Goal: Information Seeking & Learning: Learn about a topic

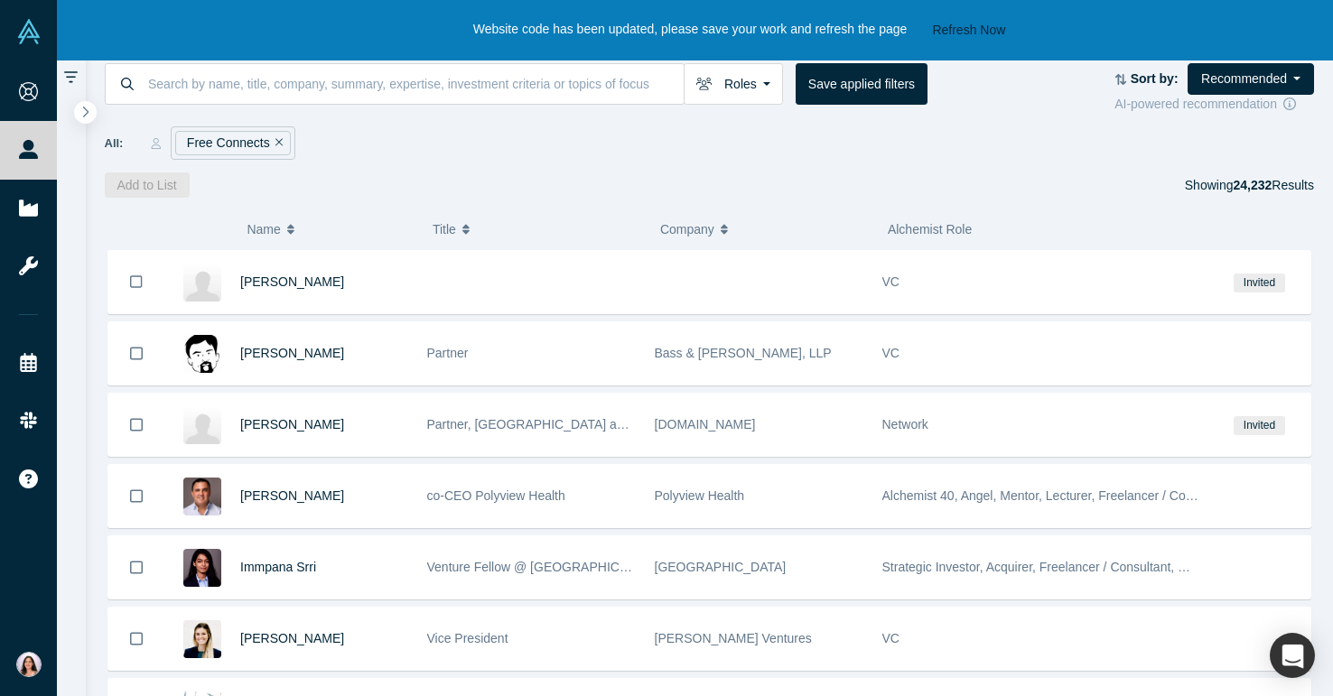
scroll to position [1011, 0]
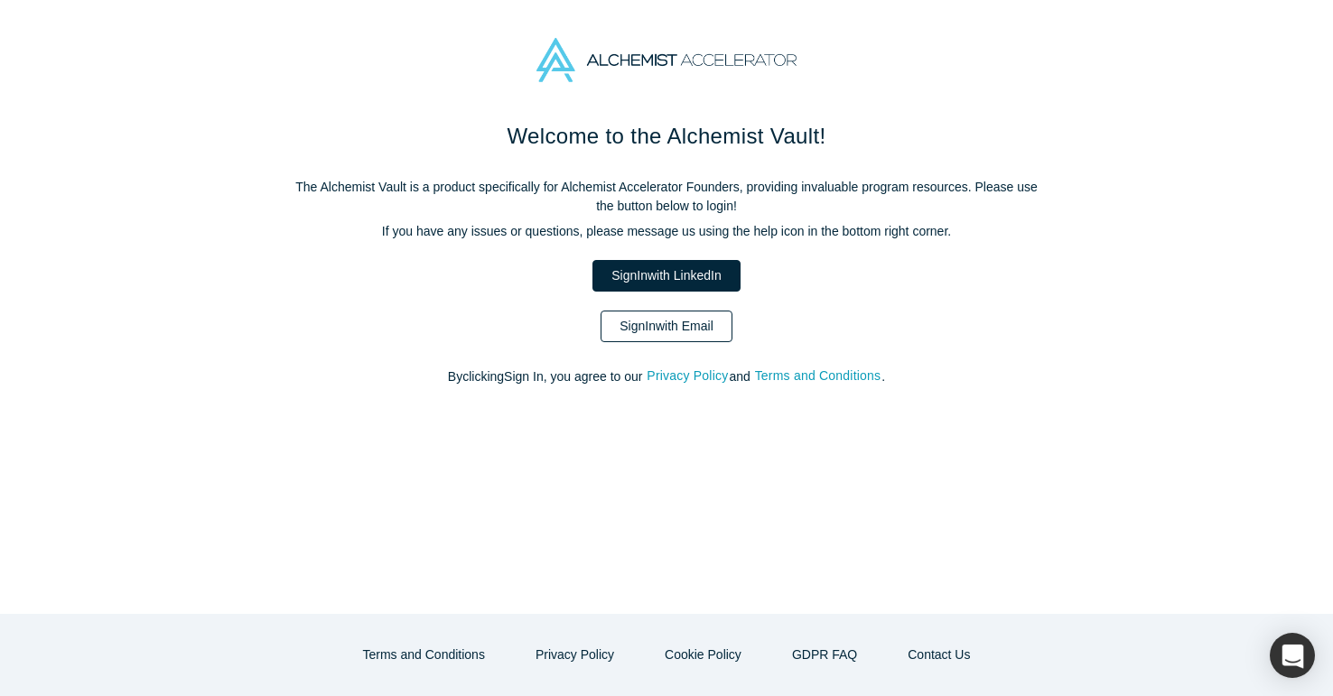
click at [675, 324] on link "Sign In with Email" at bounding box center [667, 327] width 132 height 32
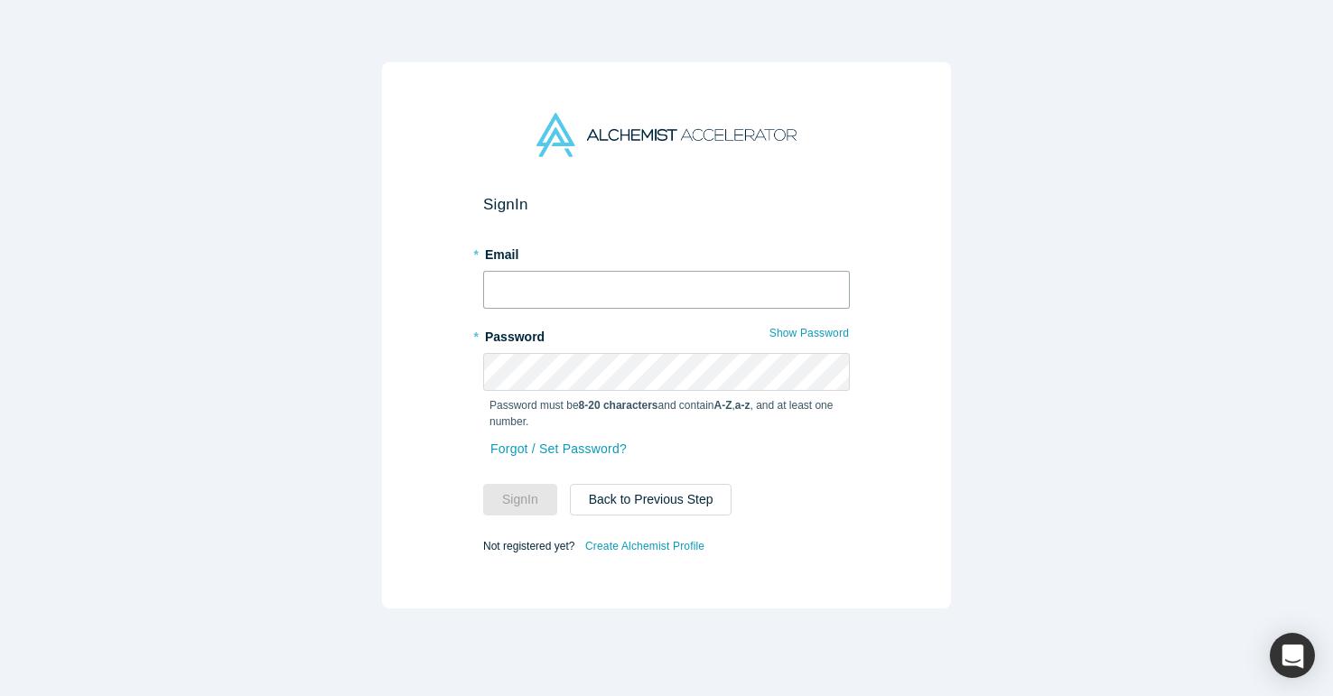
click at [628, 297] on input "text" at bounding box center [666, 290] width 367 height 38
type input "[EMAIL_ADDRESS][PERSON_NAME][DOMAIN_NAME]"
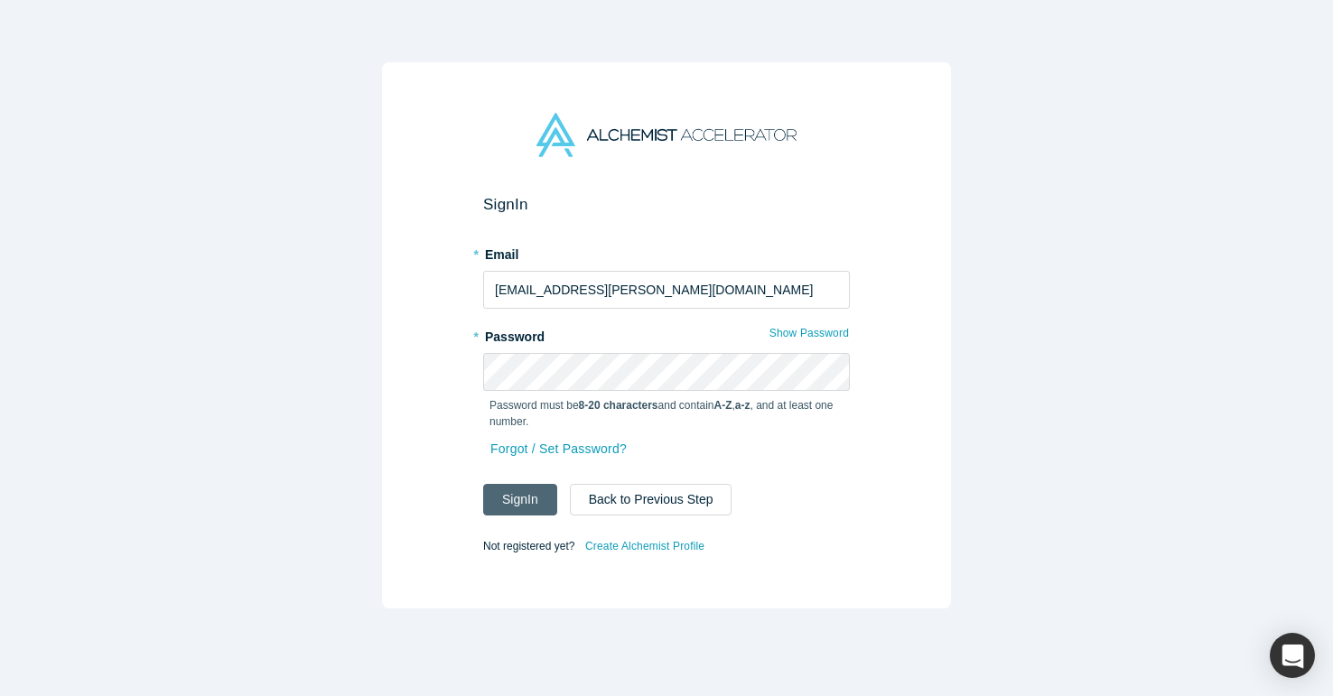
click at [518, 500] on button "Sign In" at bounding box center [520, 500] width 74 height 32
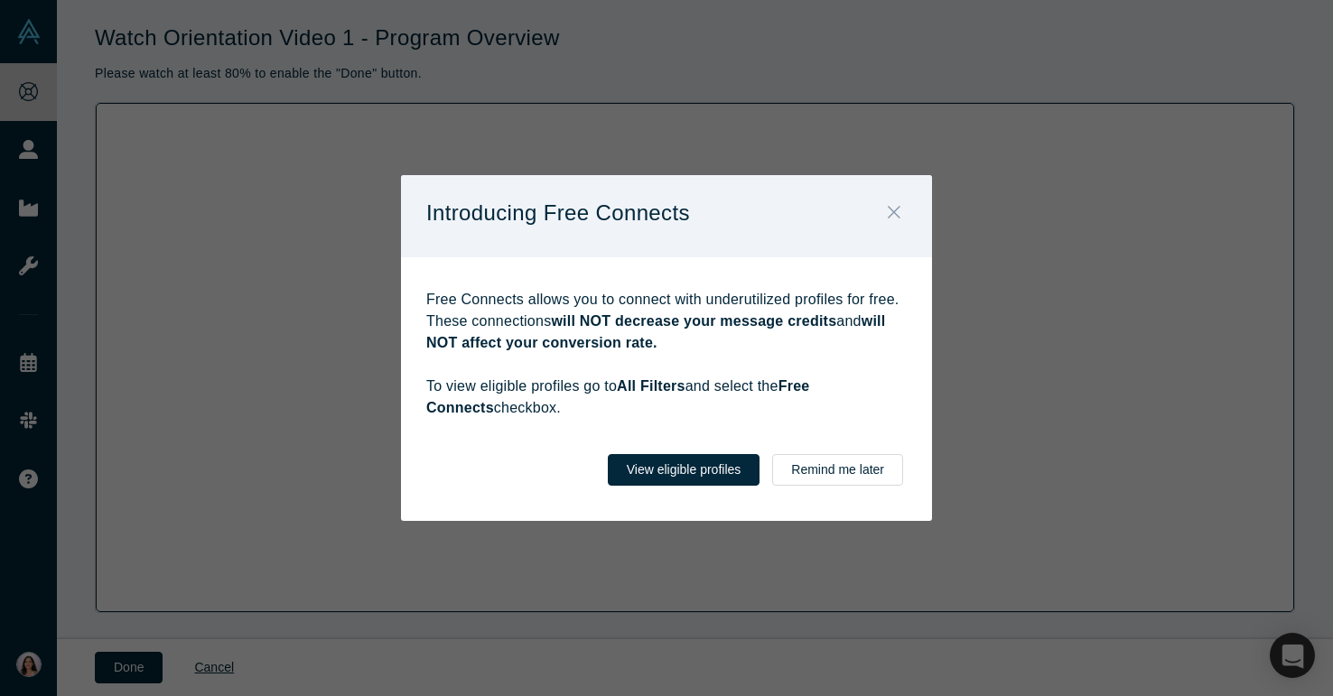
click at [897, 210] on icon "Close" at bounding box center [894, 212] width 13 height 20
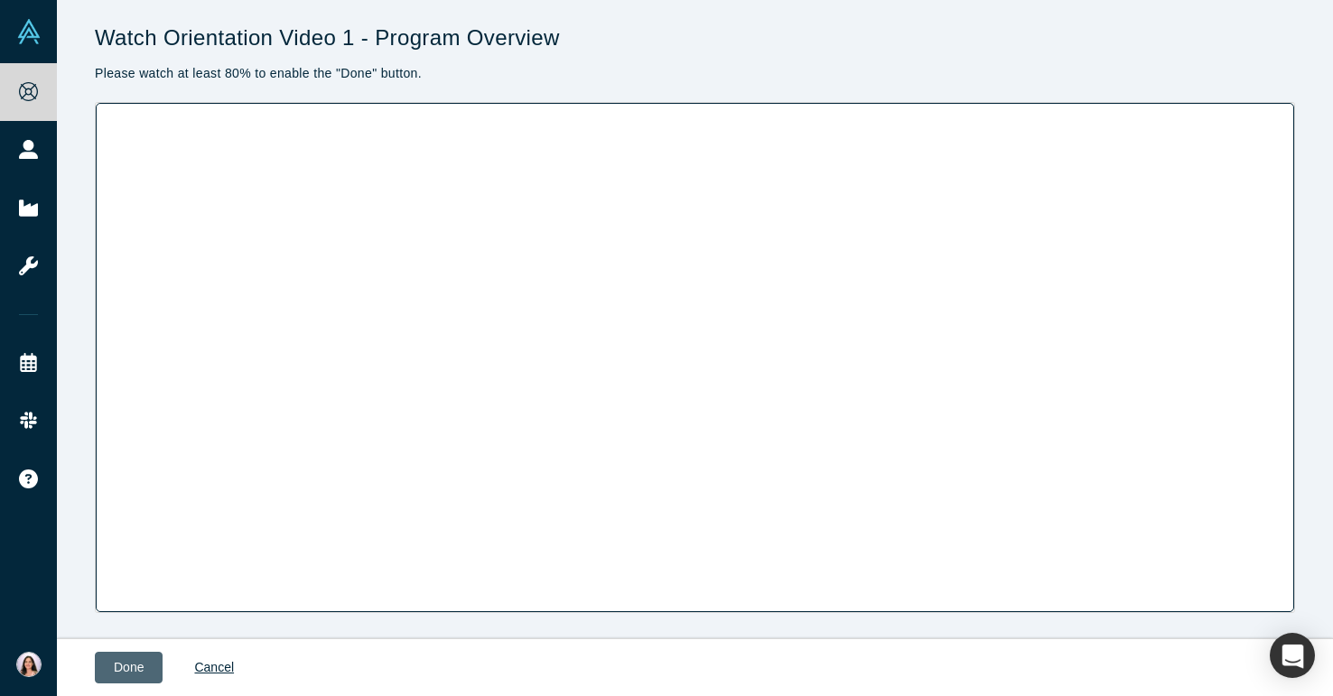
click at [131, 666] on button "Done" at bounding box center [129, 668] width 68 height 32
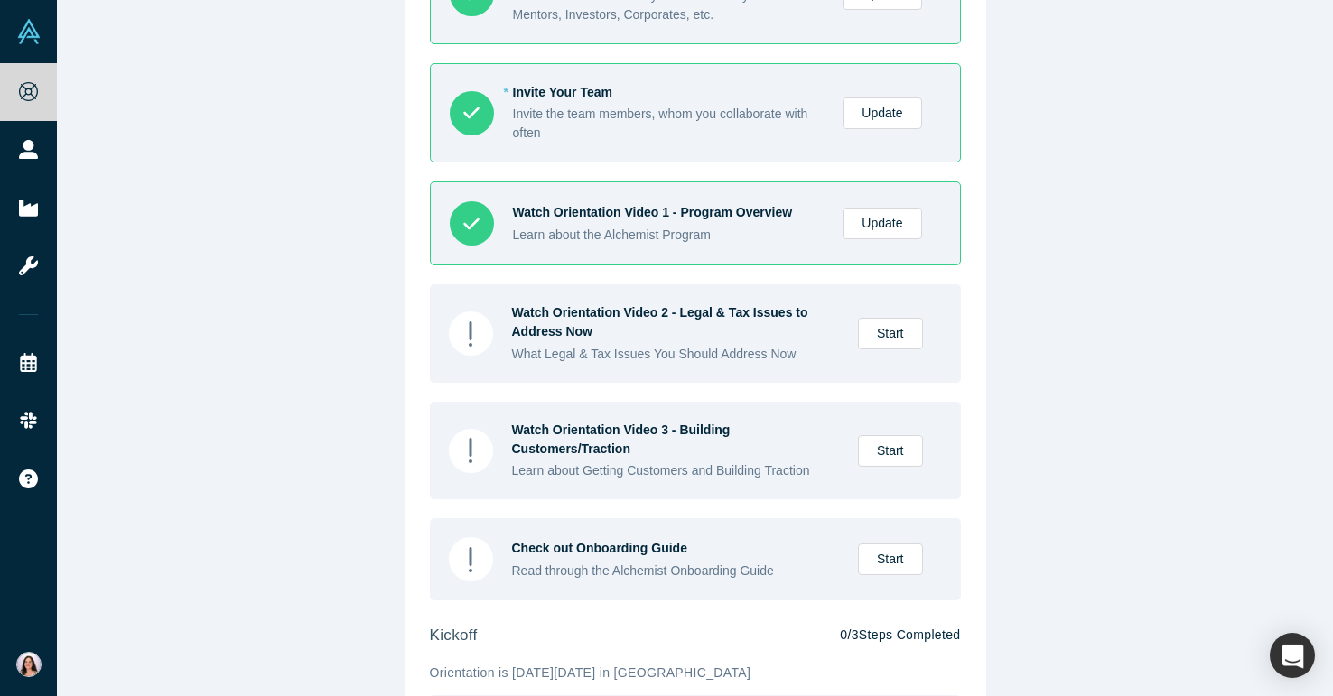
scroll to position [294, 0]
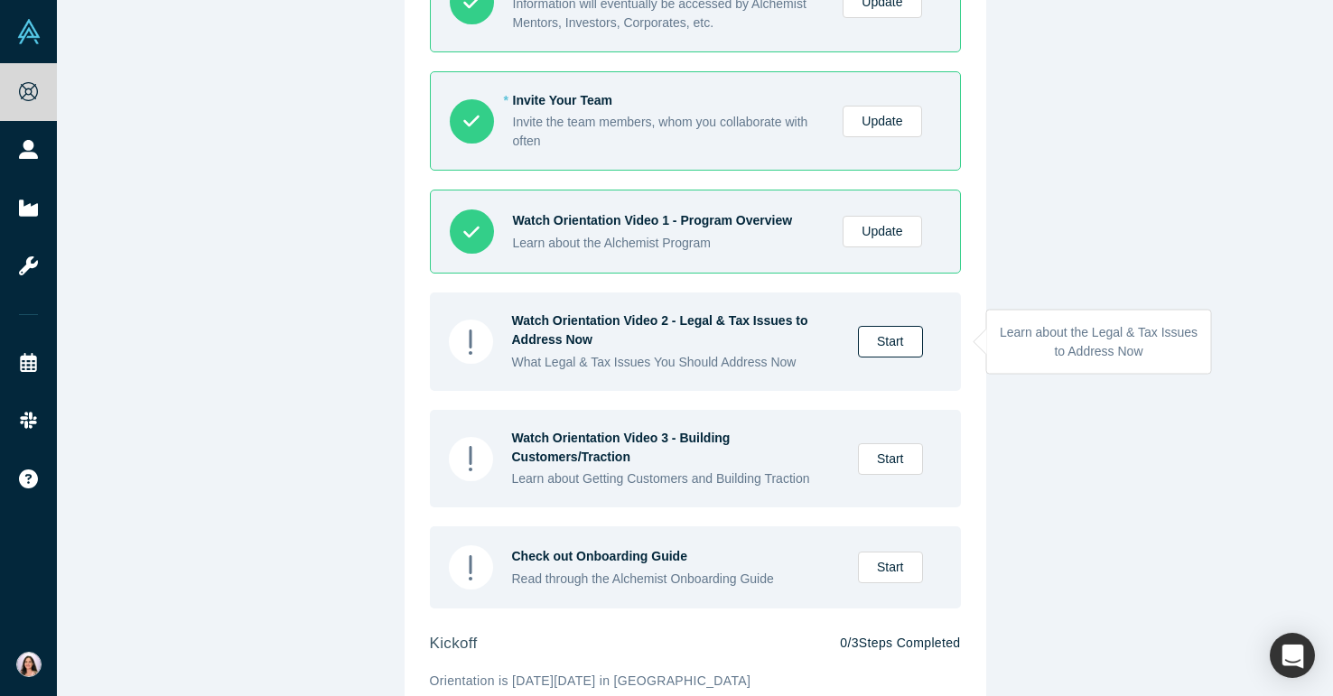
click at [895, 335] on link "Start" at bounding box center [890, 342] width 65 height 32
